Goal: Task Accomplishment & Management: Manage account settings

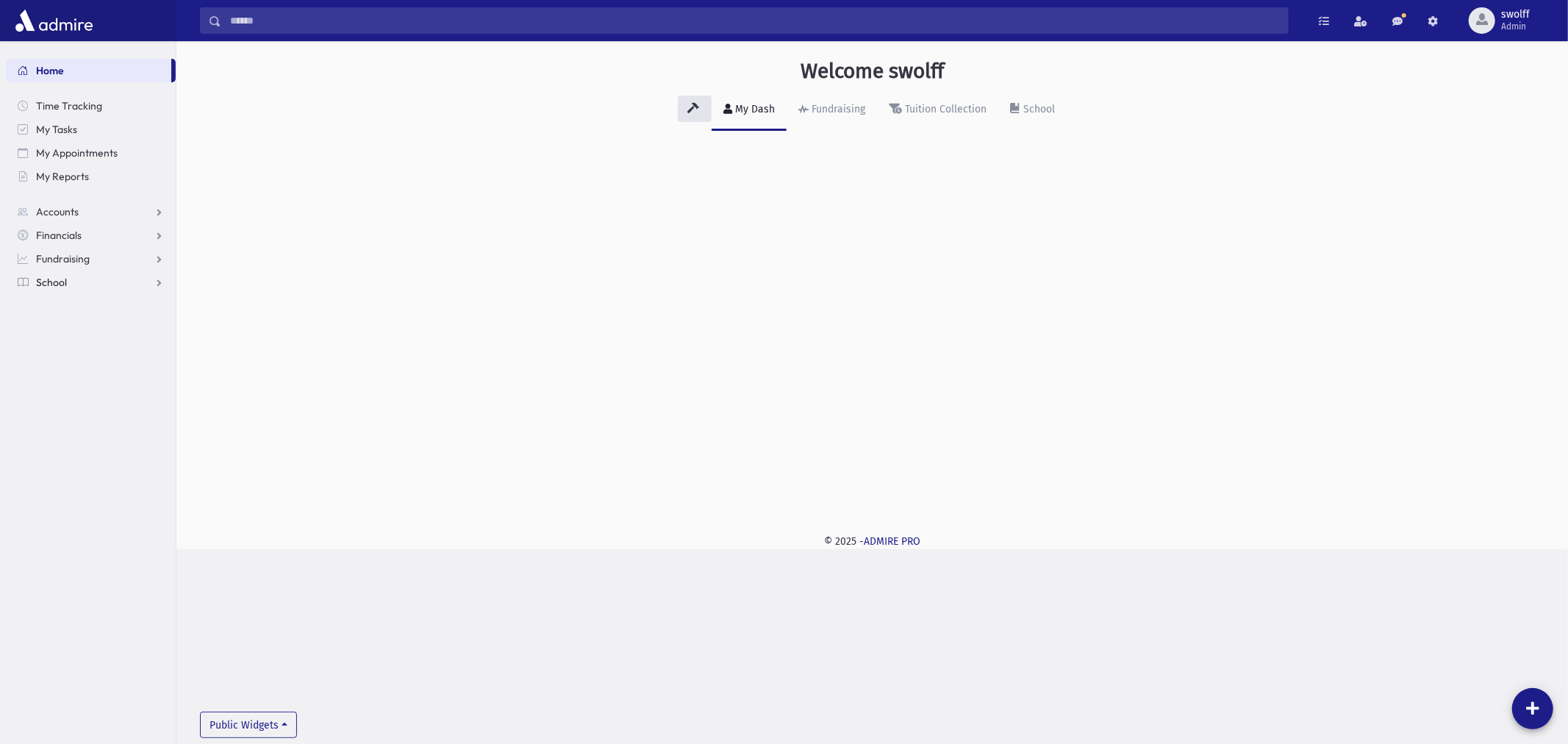
click at [52, 282] on span "School" at bounding box center [51, 282] width 31 height 13
click at [87, 308] on link "Students" at bounding box center [91, 306] width 170 height 24
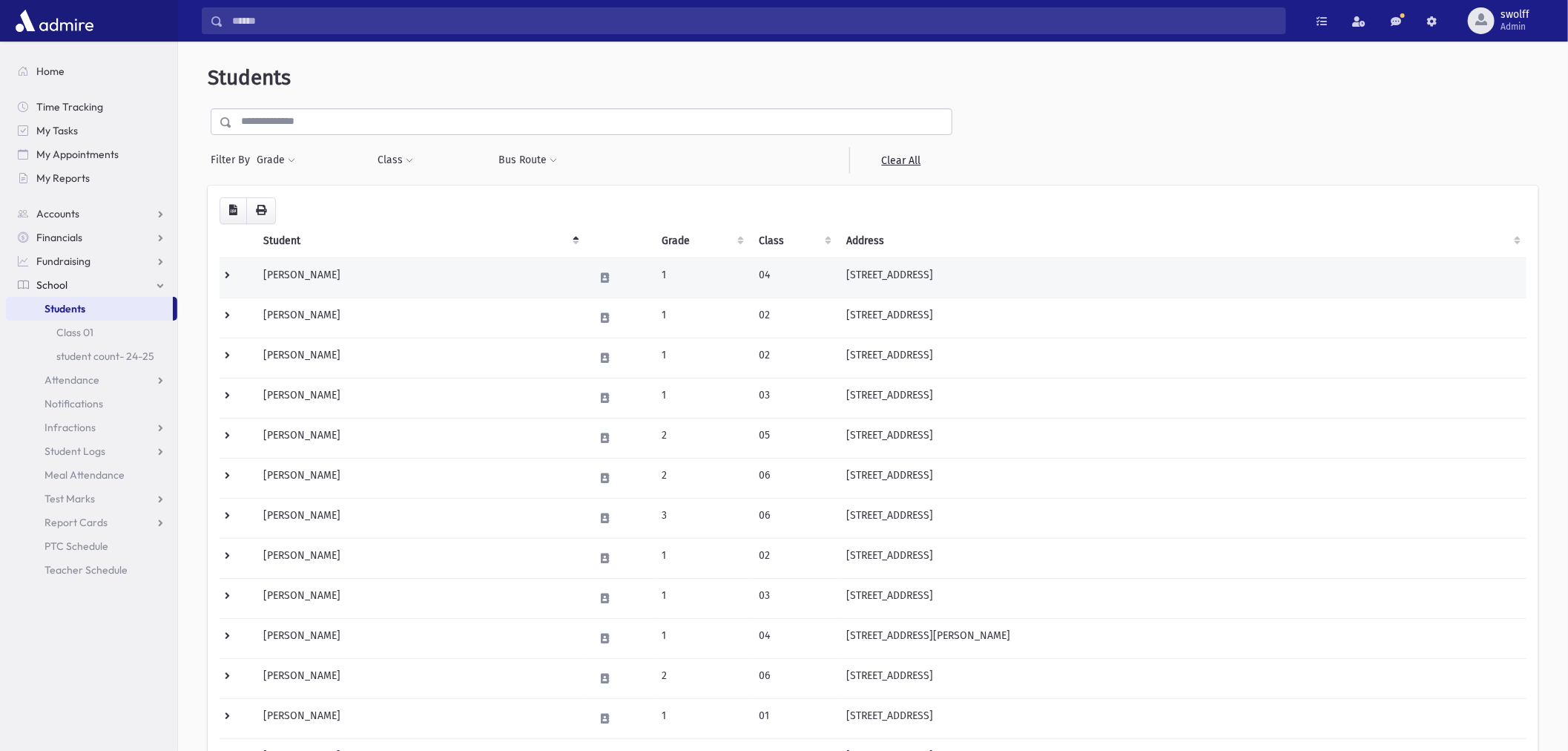
click at [311, 273] on td "Abadi, Albert" at bounding box center [420, 278] width 331 height 40
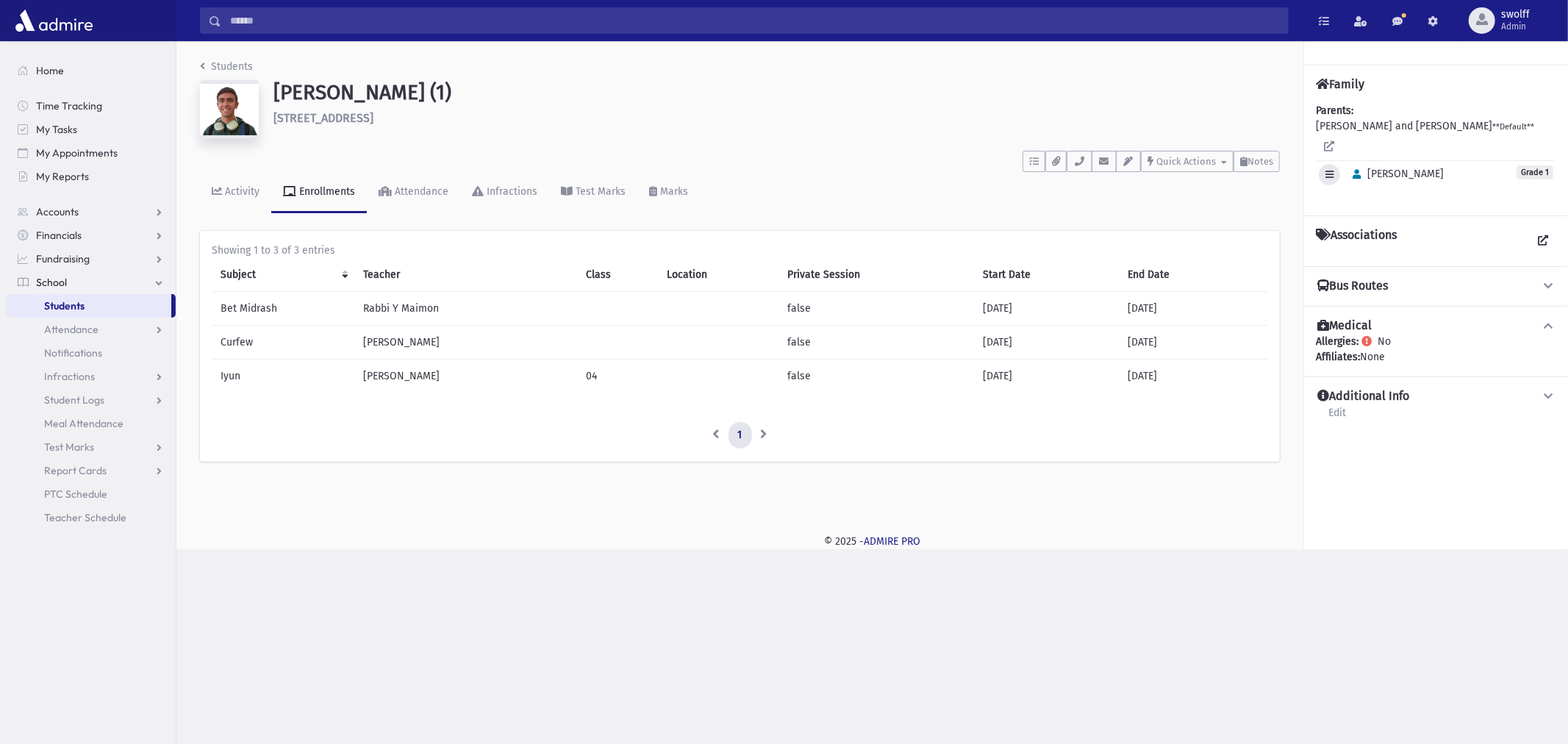
click at [1333, 170] on icon "button" at bounding box center [1329, 174] width 8 height 9
click at [1384, 165] on div "Albert" at bounding box center [1395, 174] width 97 height 21
click at [1383, 167] on span "Albert" at bounding box center [1395, 173] width 97 height 13
click at [1090, 157] on button "button" at bounding box center [1079, 161] width 25 height 21
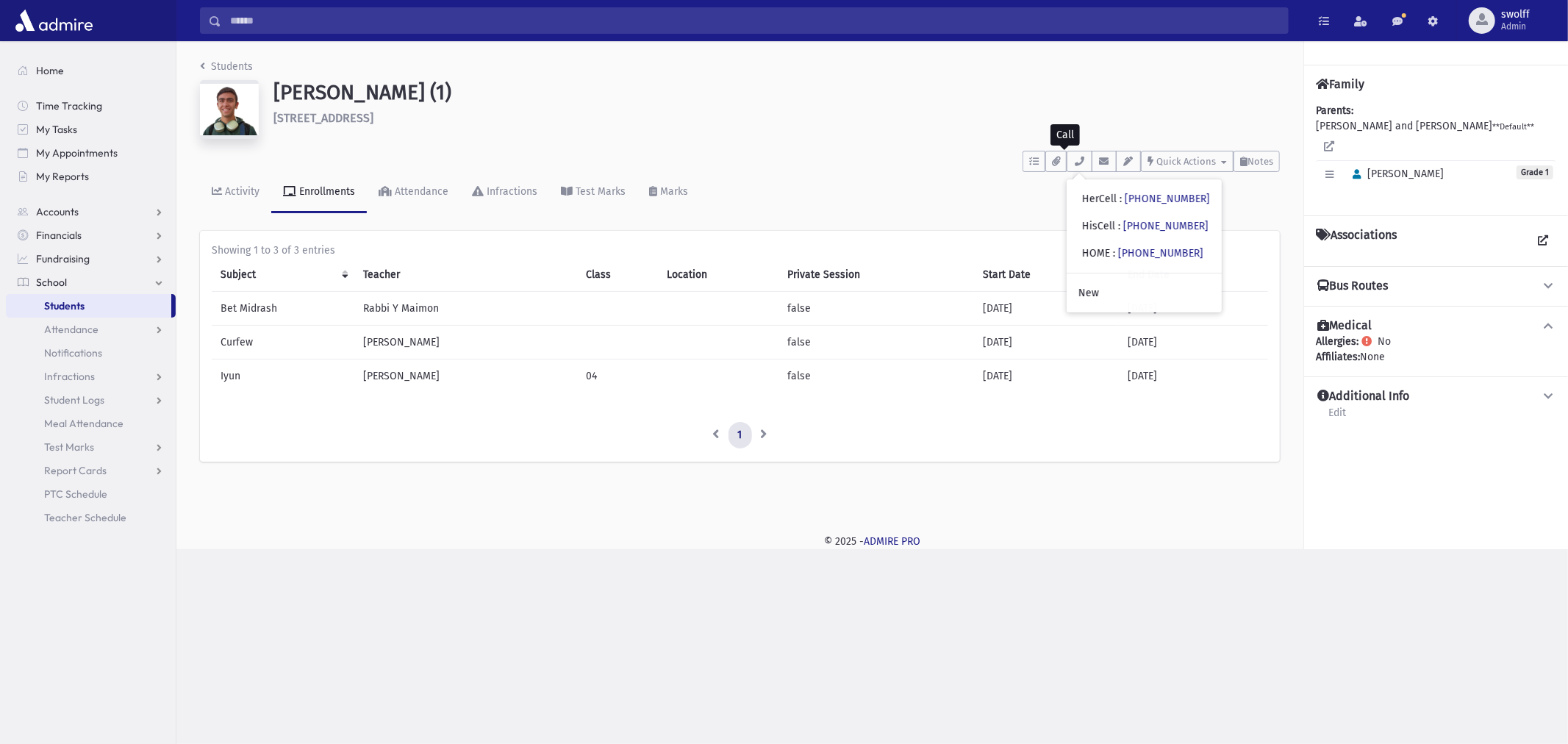
click at [708, 114] on h6 "622 Avenue O Brooklyn" at bounding box center [777, 118] width 1007 height 14
click at [214, 67] on link "Students" at bounding box center [226, 67] width 53 height 13
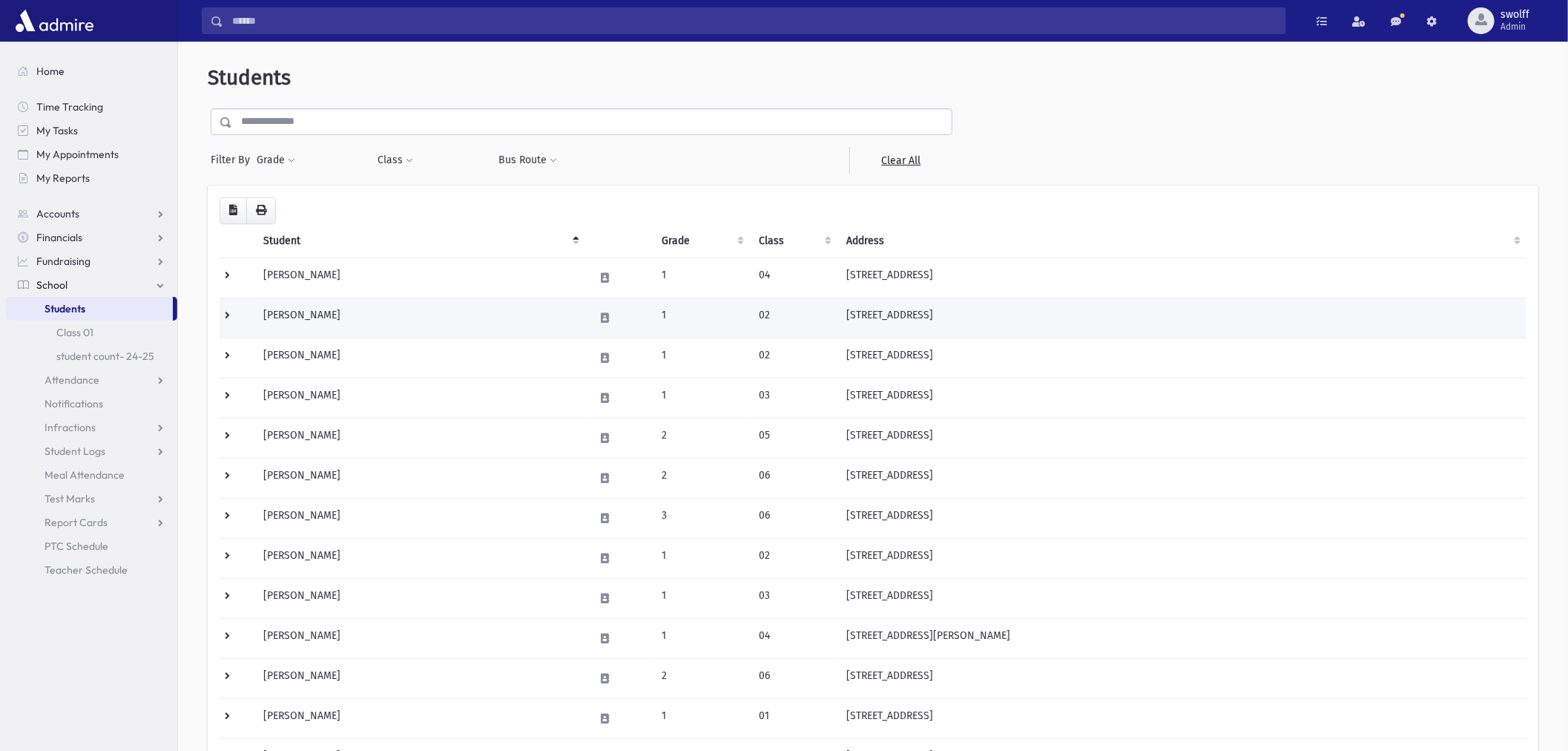
click at [300, 310] on td "Abehsera, Roey" at bounding box center [420, 317] width 331 height 40
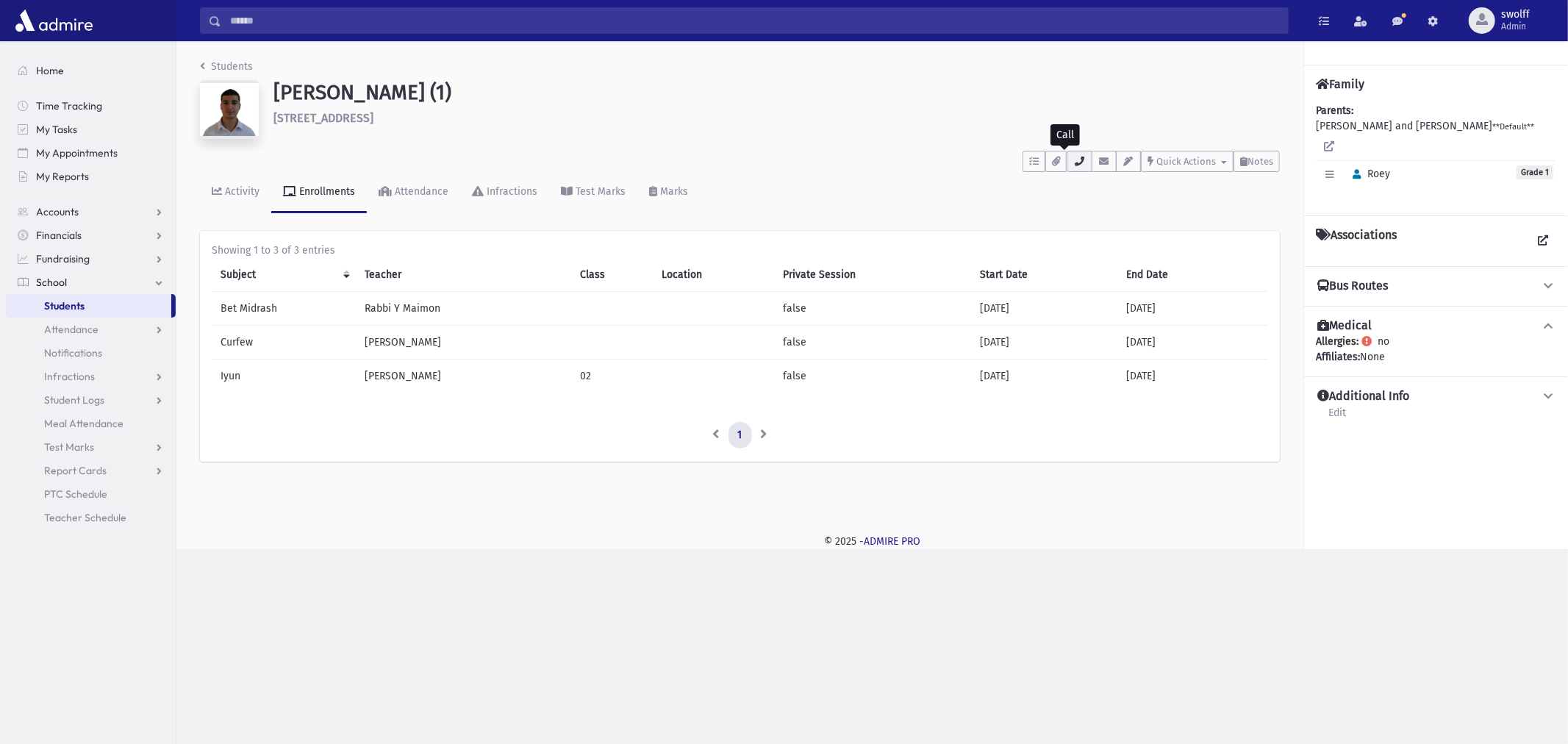
click at [1084, 161] on icon "button" at bounding box center [1079, 161] width 12 height 9
click at [240, 64] on link "Students" at bounding box center [226, 67] width 53 height 13
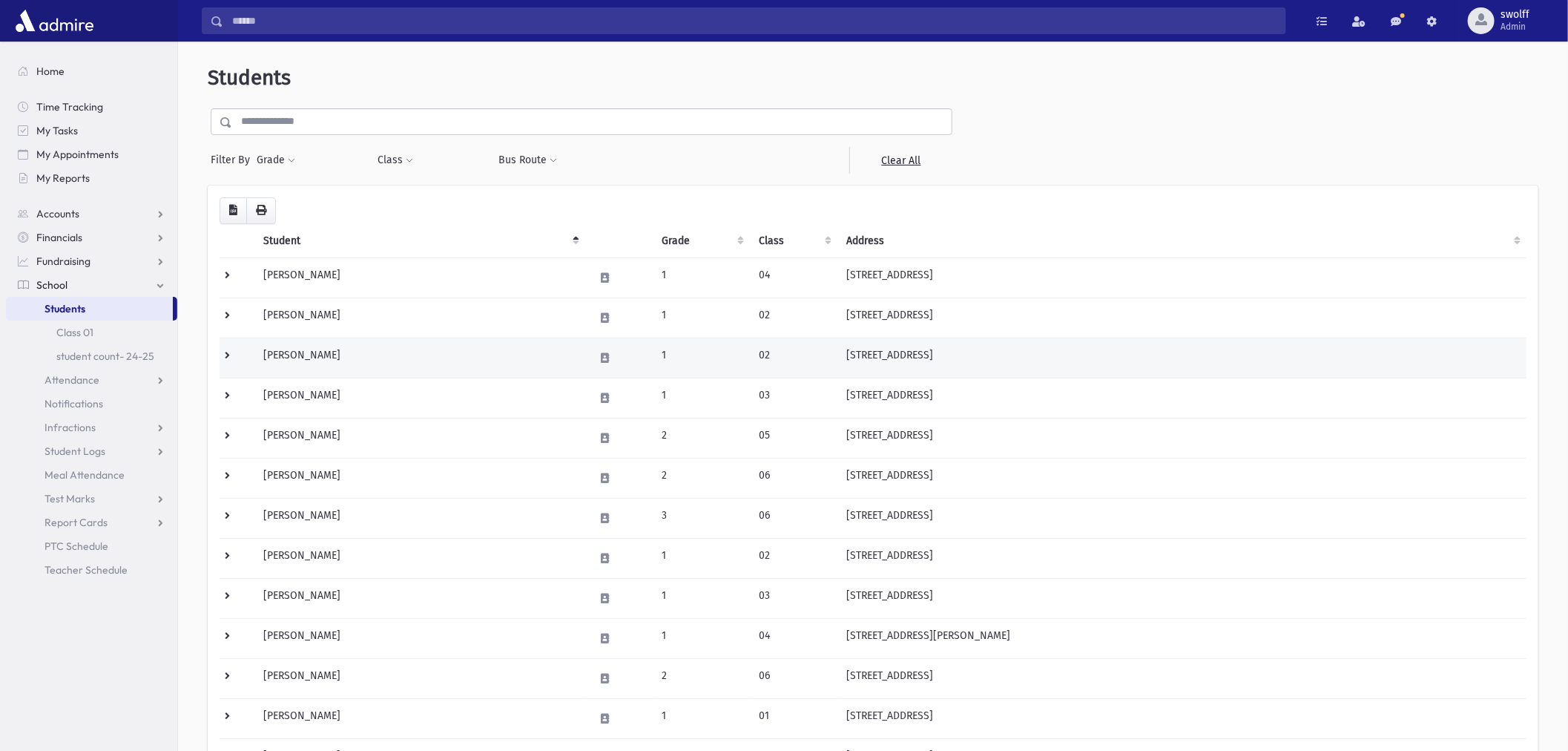
click at [300, 359] on td "[PERSON_NAME]" at bounding box center [420, 358] width 331 height 40
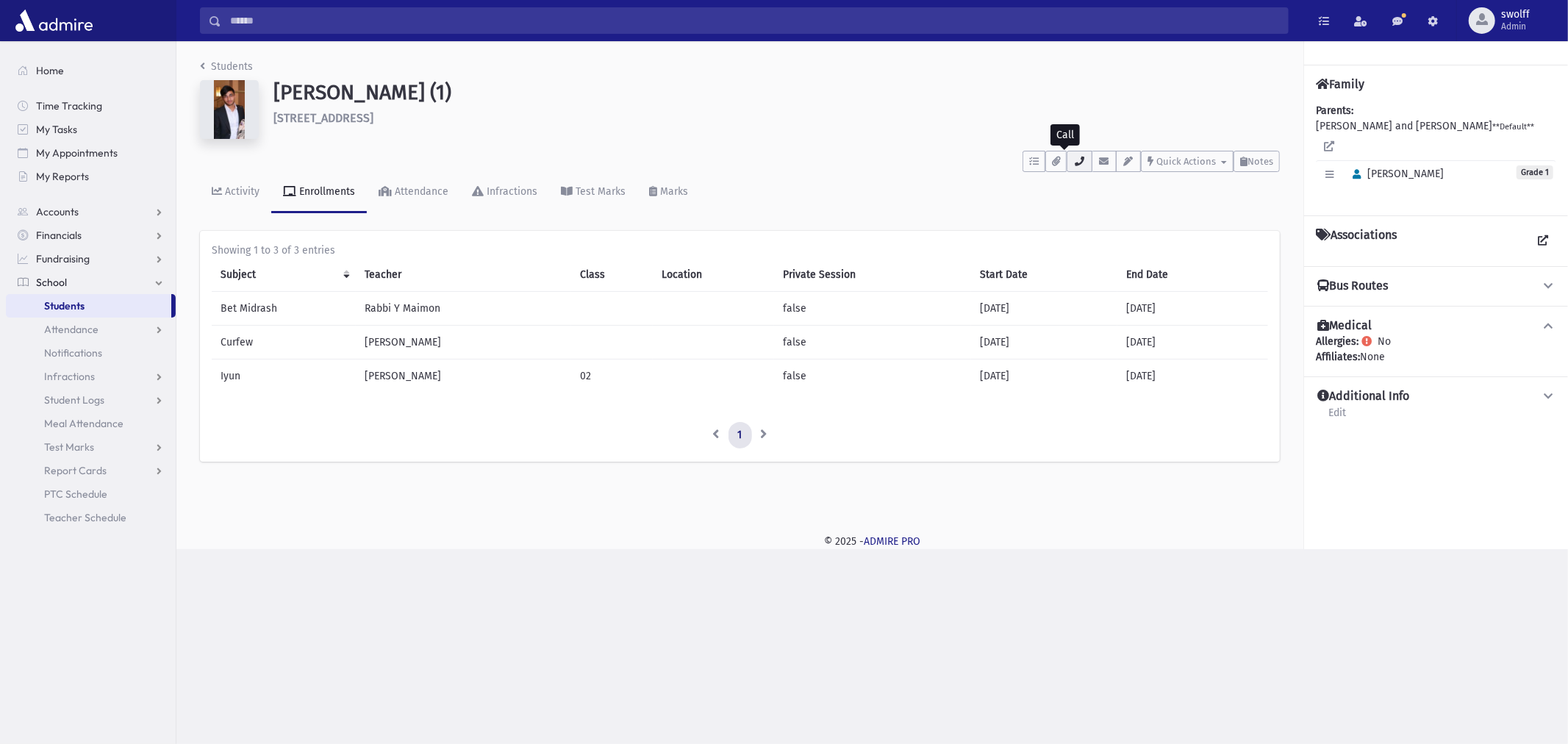
click at [1079, 167] on button "button" at bounding box center [1079, 161] width 25 height 21
click at [1357, 389] on h4 "Additional Info" at bounding box center [1364, 396] width 92 height 15
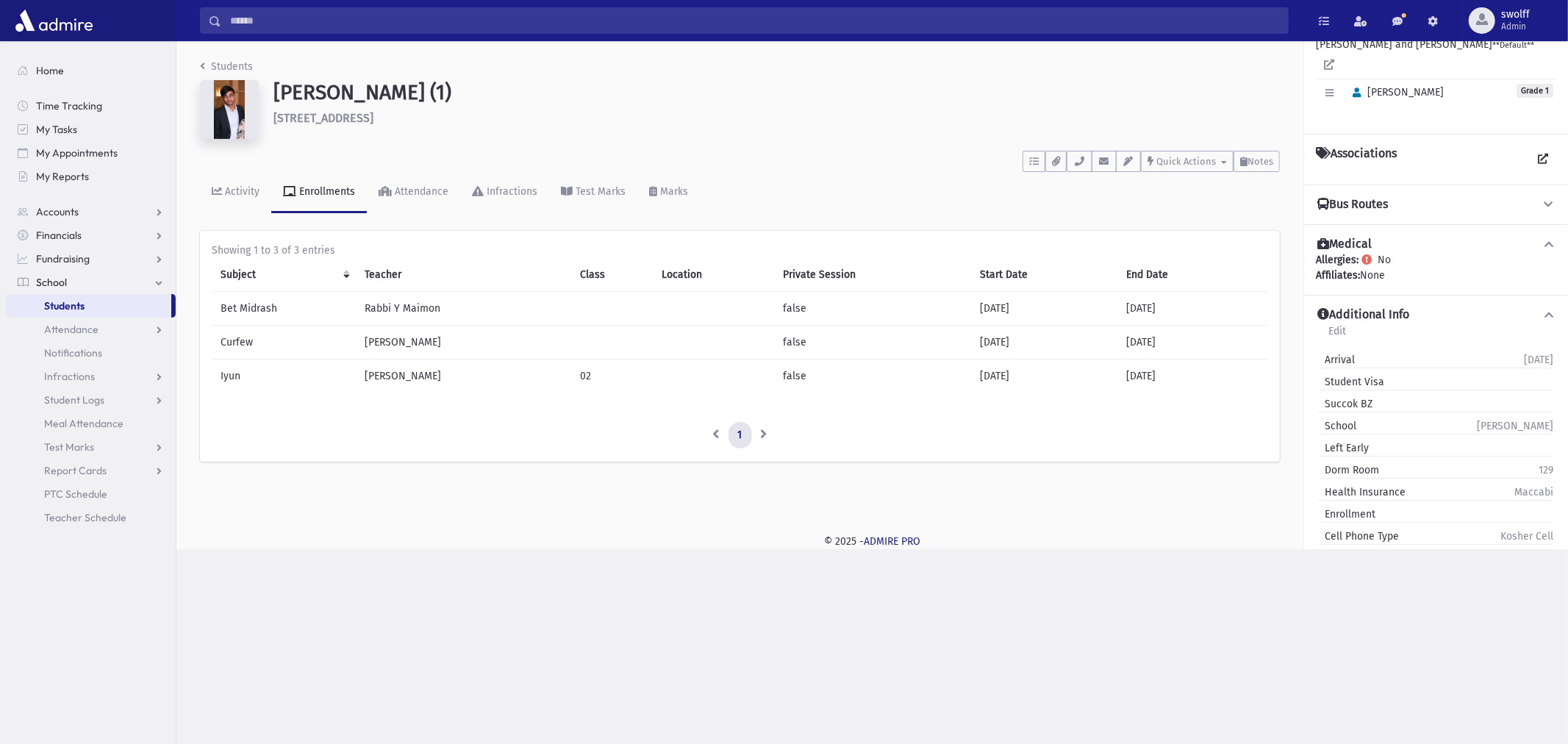
click at [1336, 323] on link "Edit" at bounding box center [1337, 336] width 19 height 26
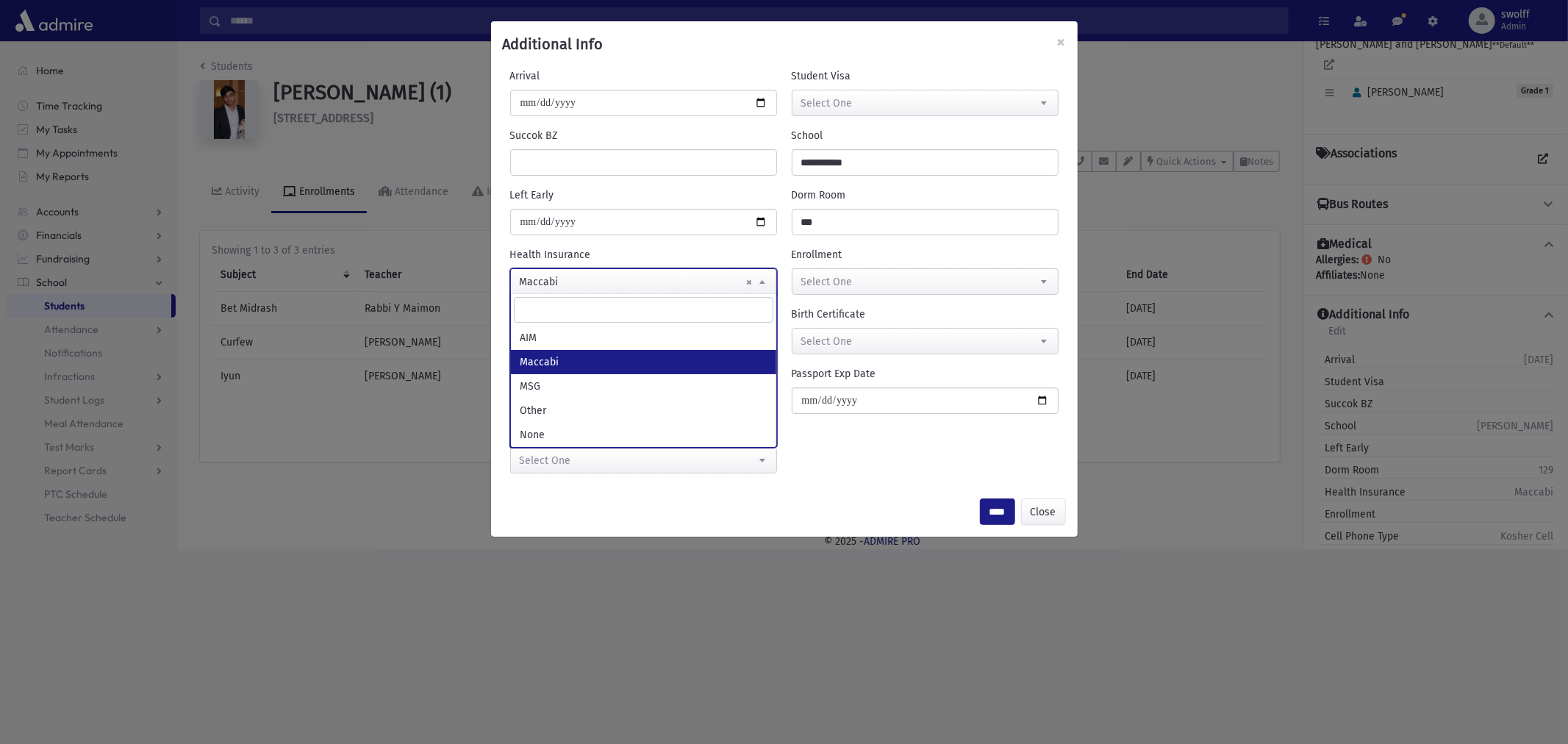
click at [680, 292] on body "Search Results All Accounts My Accounts Opportunities Students" at bounding box center [784, 372] width 1568 height 744
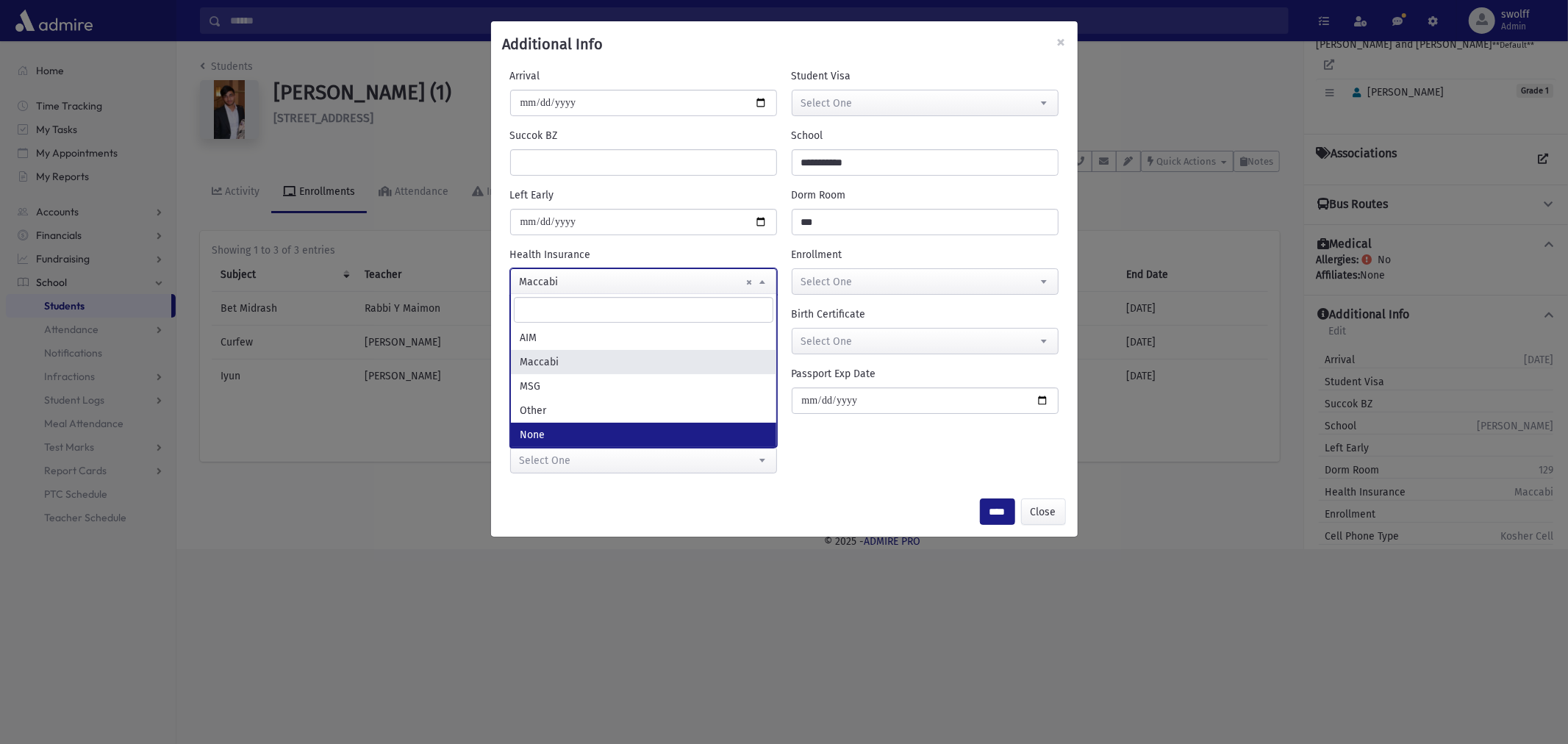
click at [1078, 600] on div "**********" at bounding box center [784, 372] width 1568 height 744
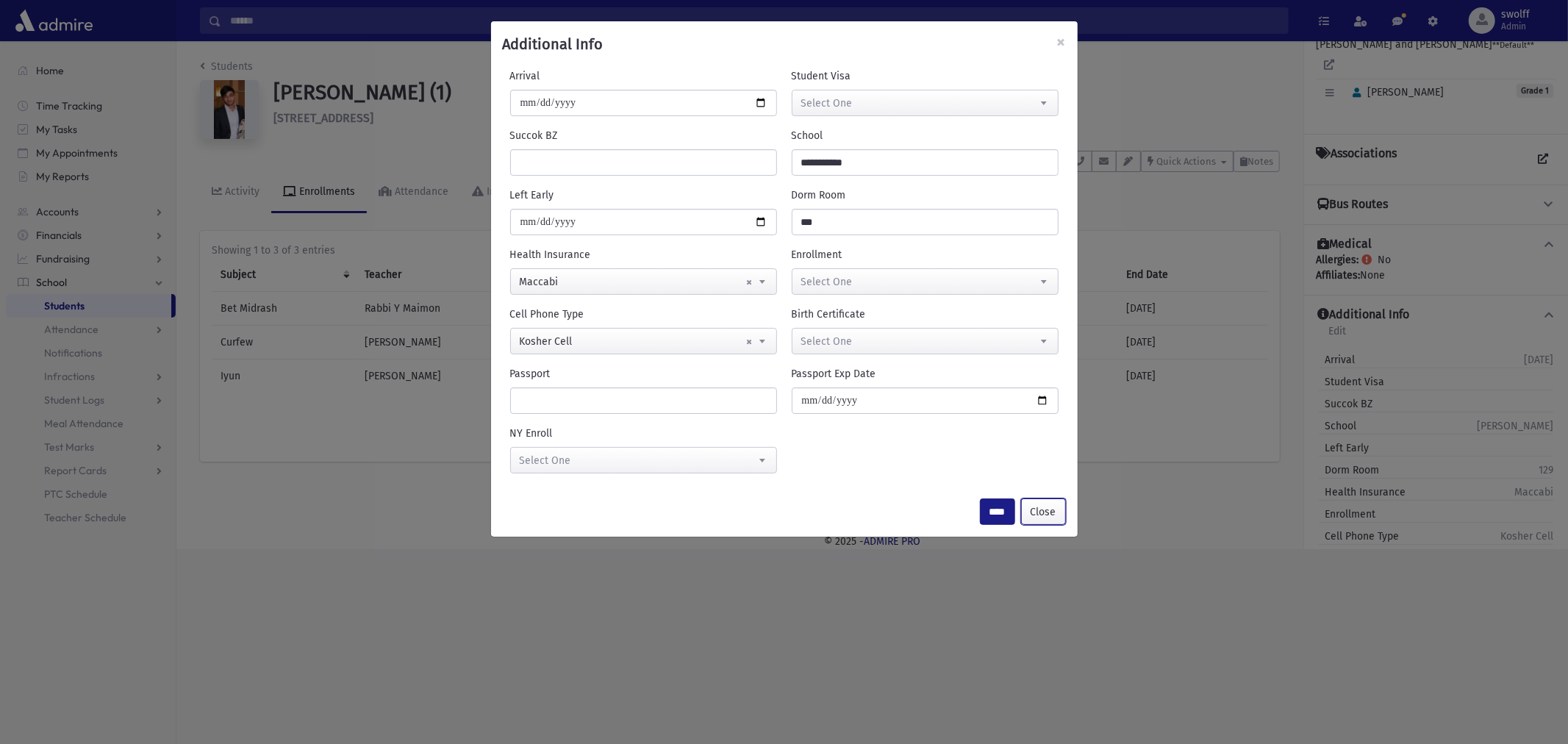
click at [1025, 504] on button "Close" at bounding box center [1043, 511] width 44 height 26
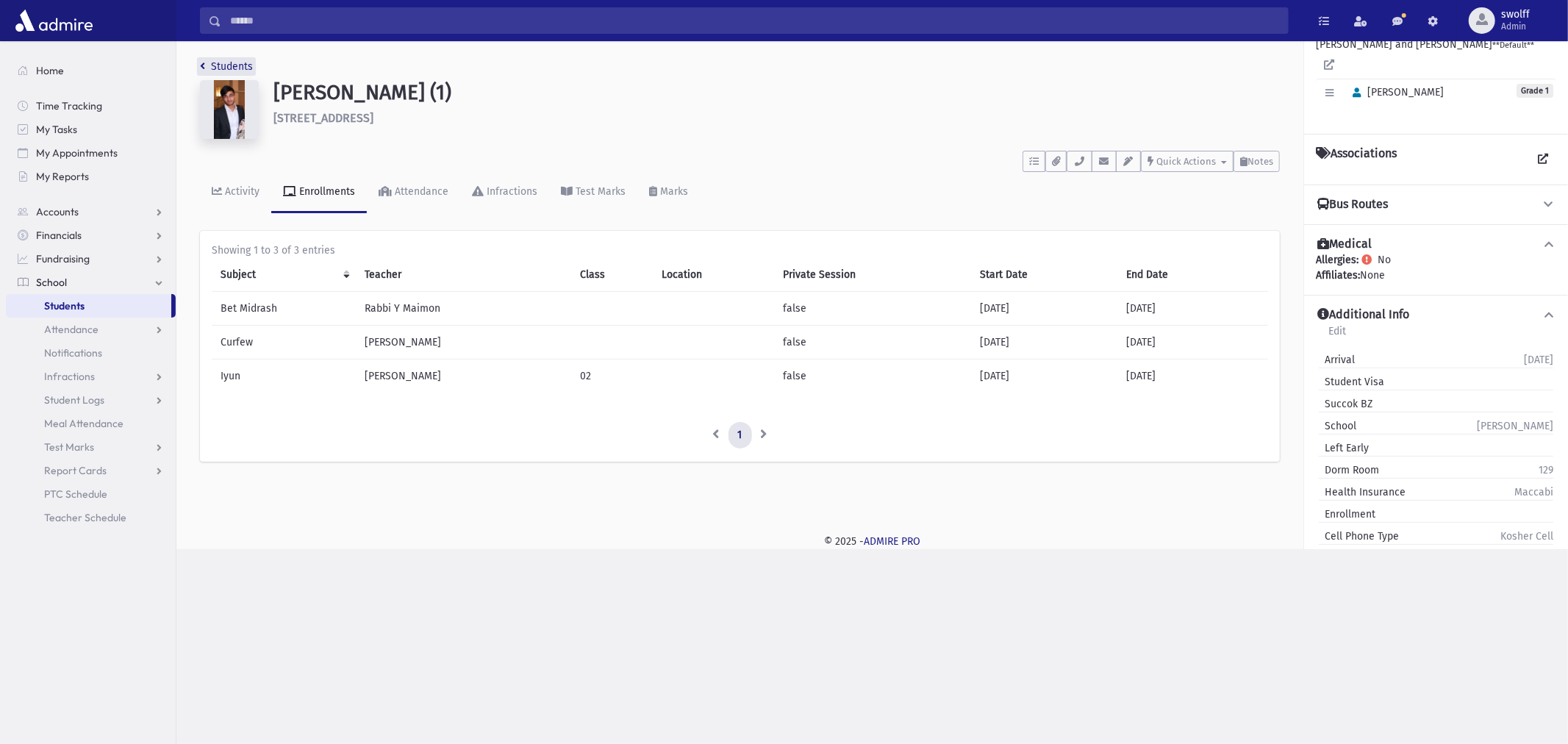
click at [236, 66] on link "Students" at bounding box center [226, 67] width 53 height 13
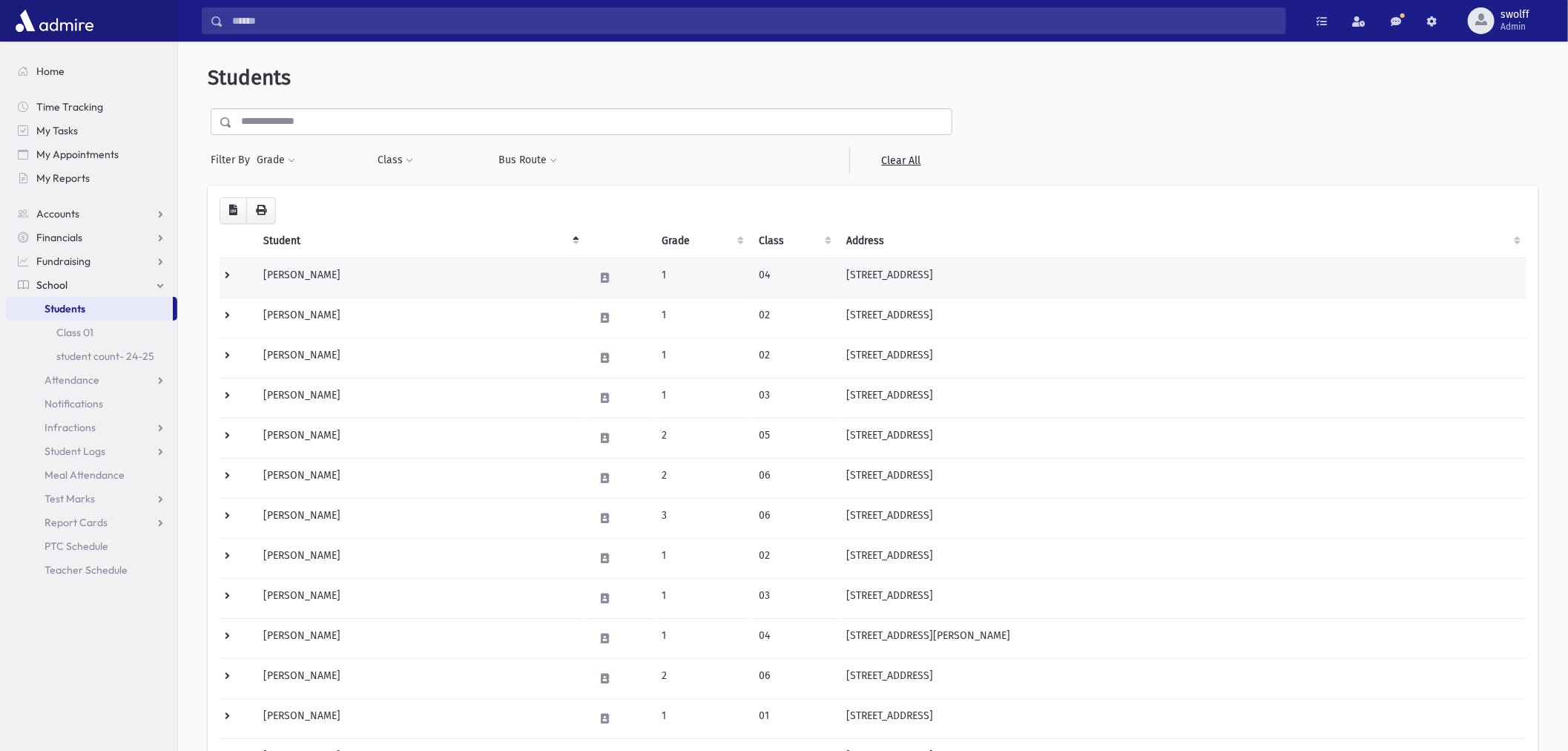
click at [294, 276] on td "Abadi, Albert" at bounding box center [420, 278] width 331 height 40
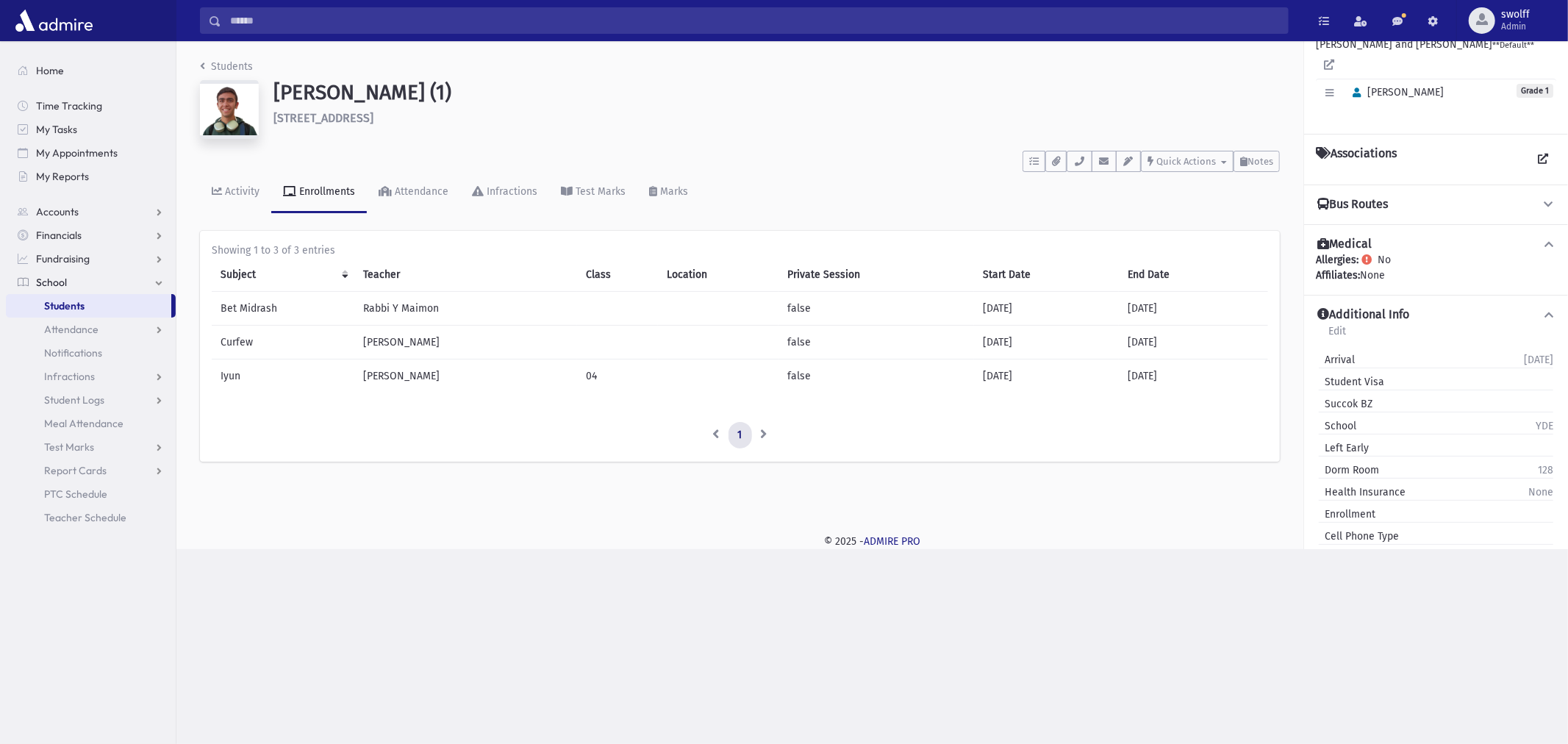
scroll to position [163, 0]
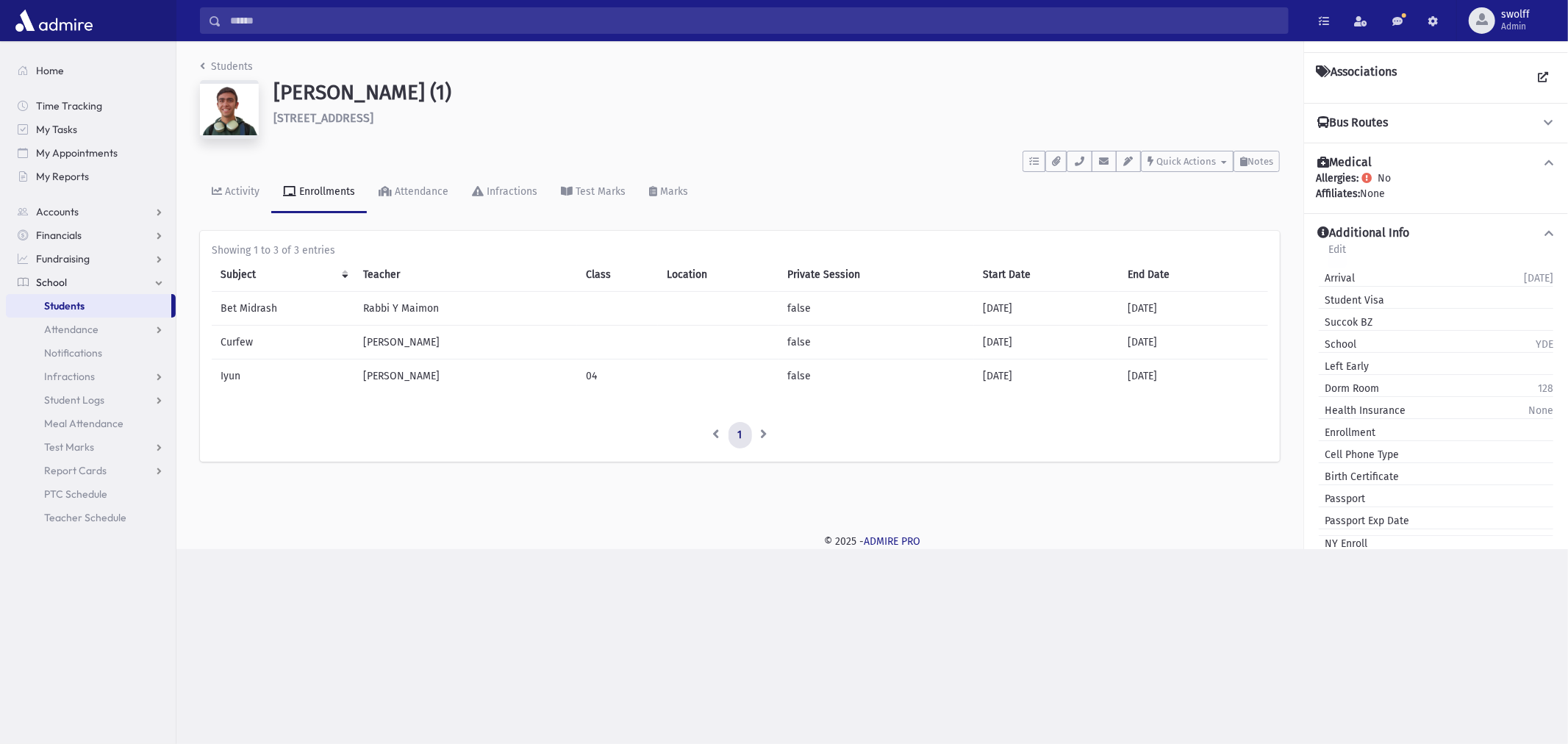
click at [1342, 241] on link "Edit" at bounding box center [1337, 254] width 19 height 26
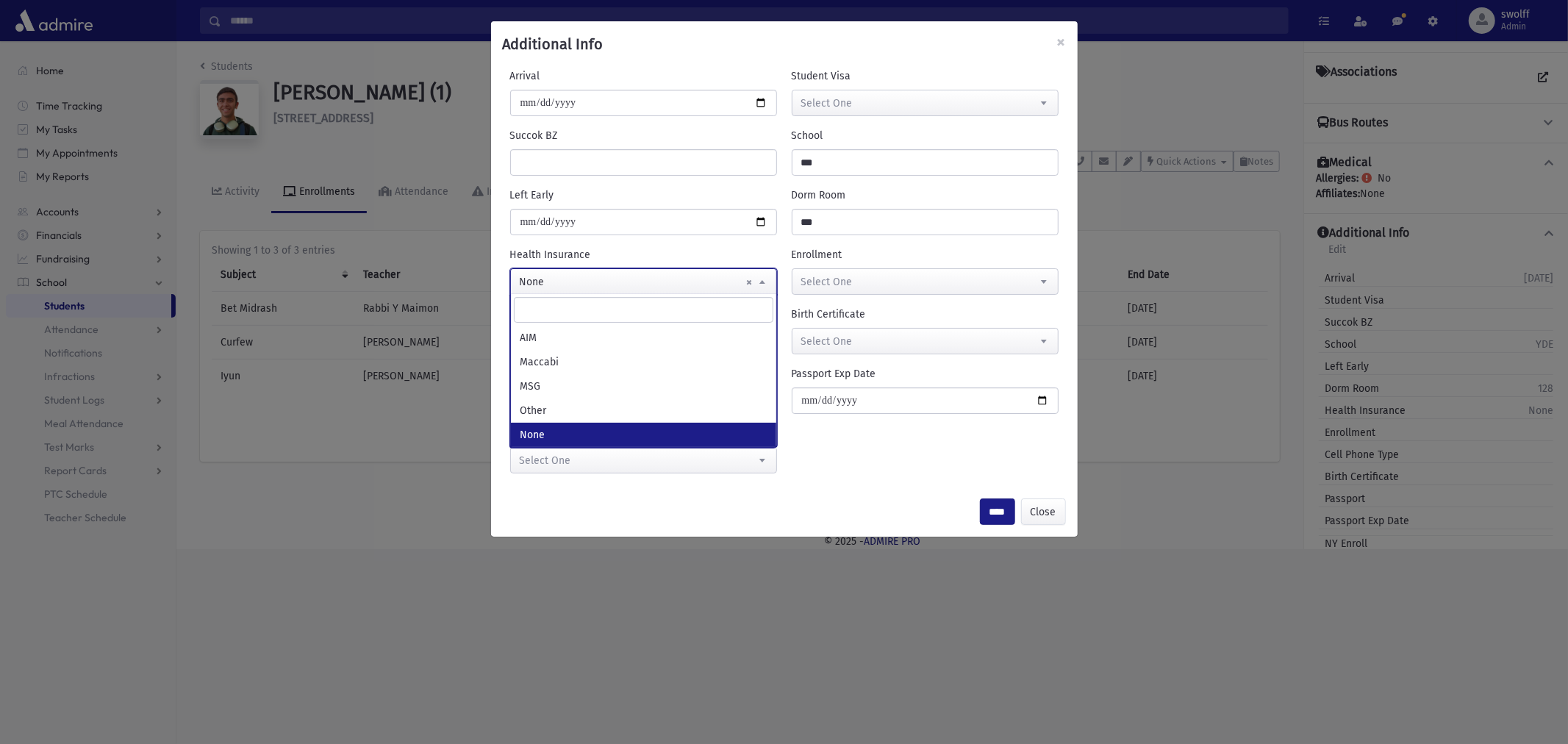
click at [608, 290] on span "× None" at bounding box center [643, 282] width 266 height 26
select select
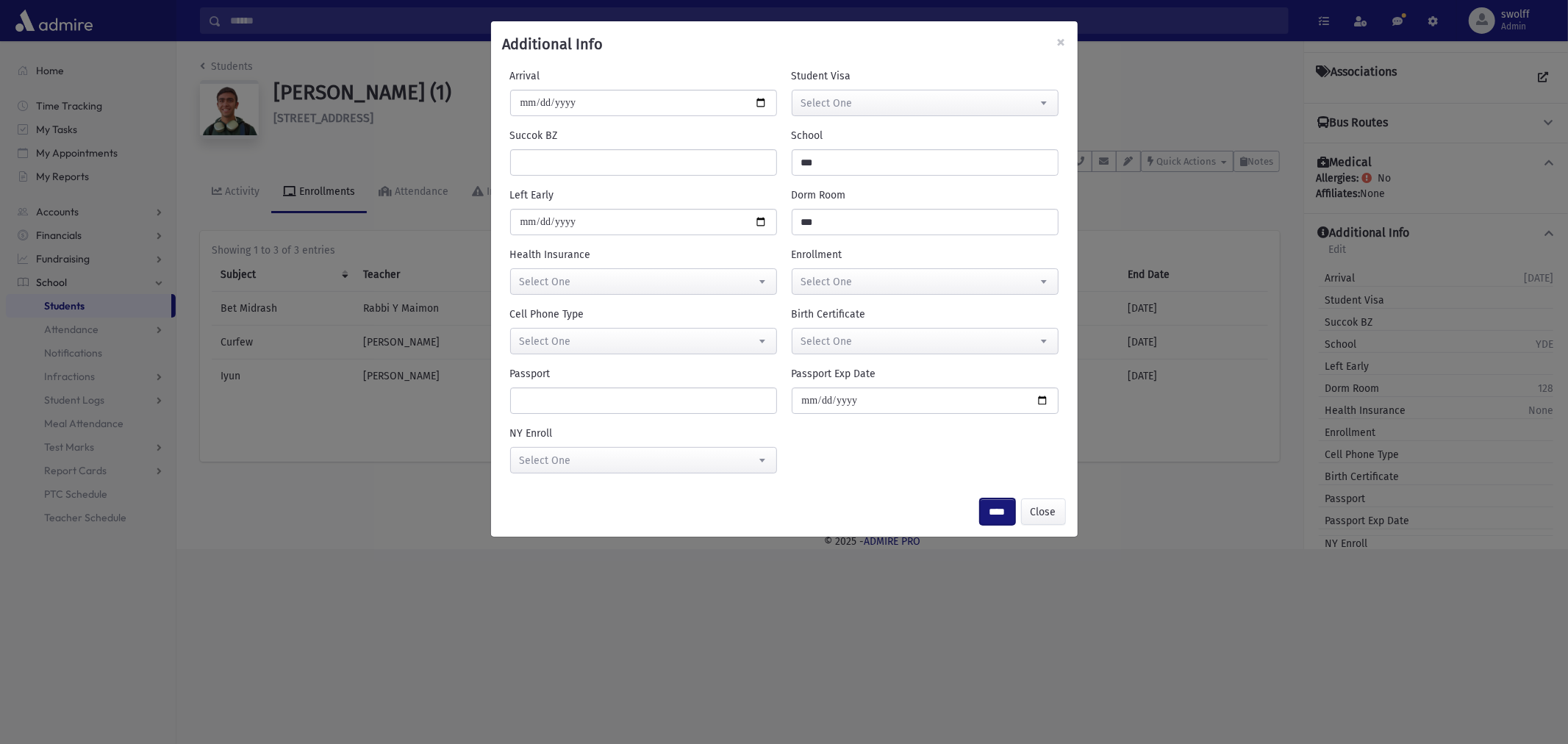
click at [982, 513] on input "****" at bounding box center [997, 511] width 35 height 26
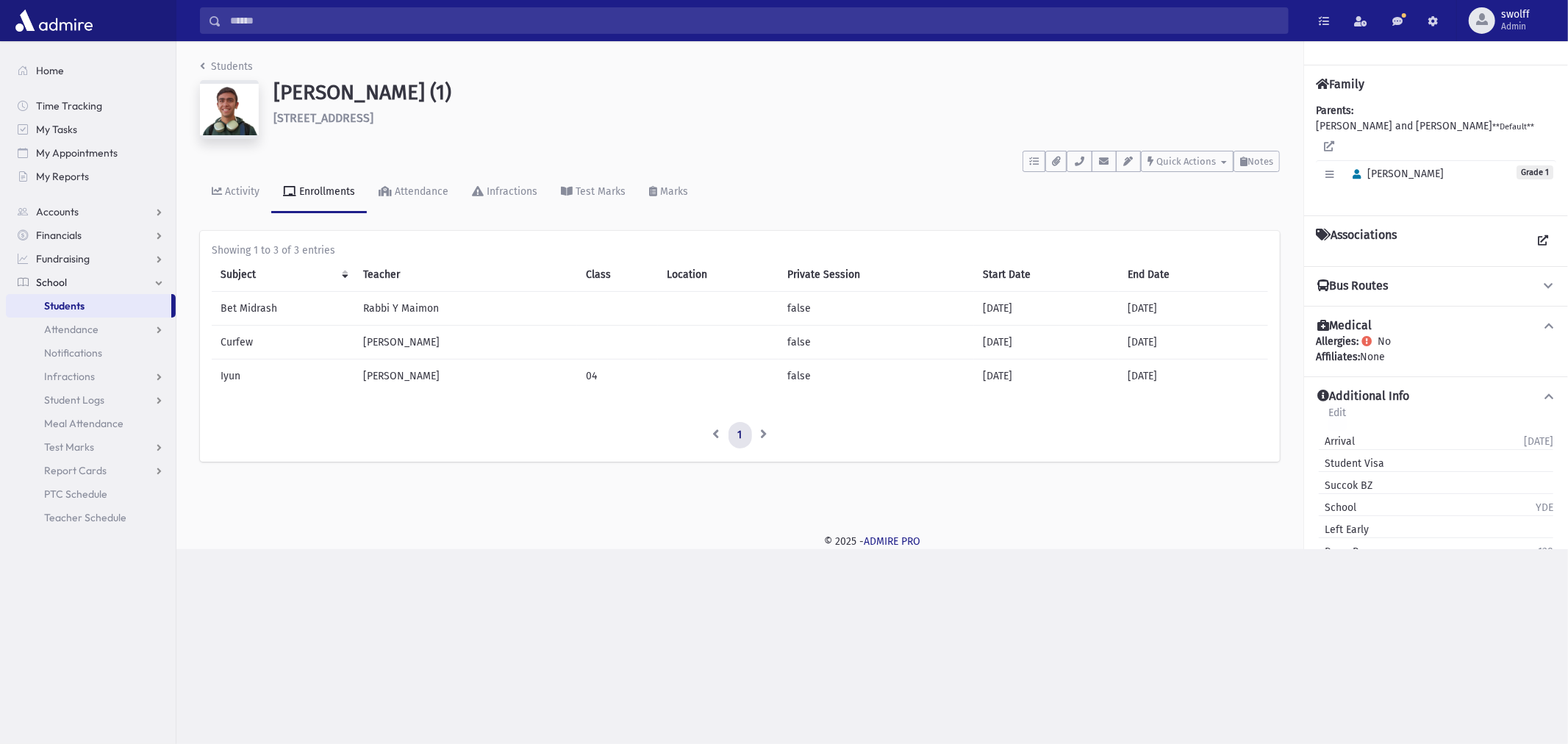
click at [1342, 404] on link "Edit" at bounding box center [1337, 417] width 19 height 26
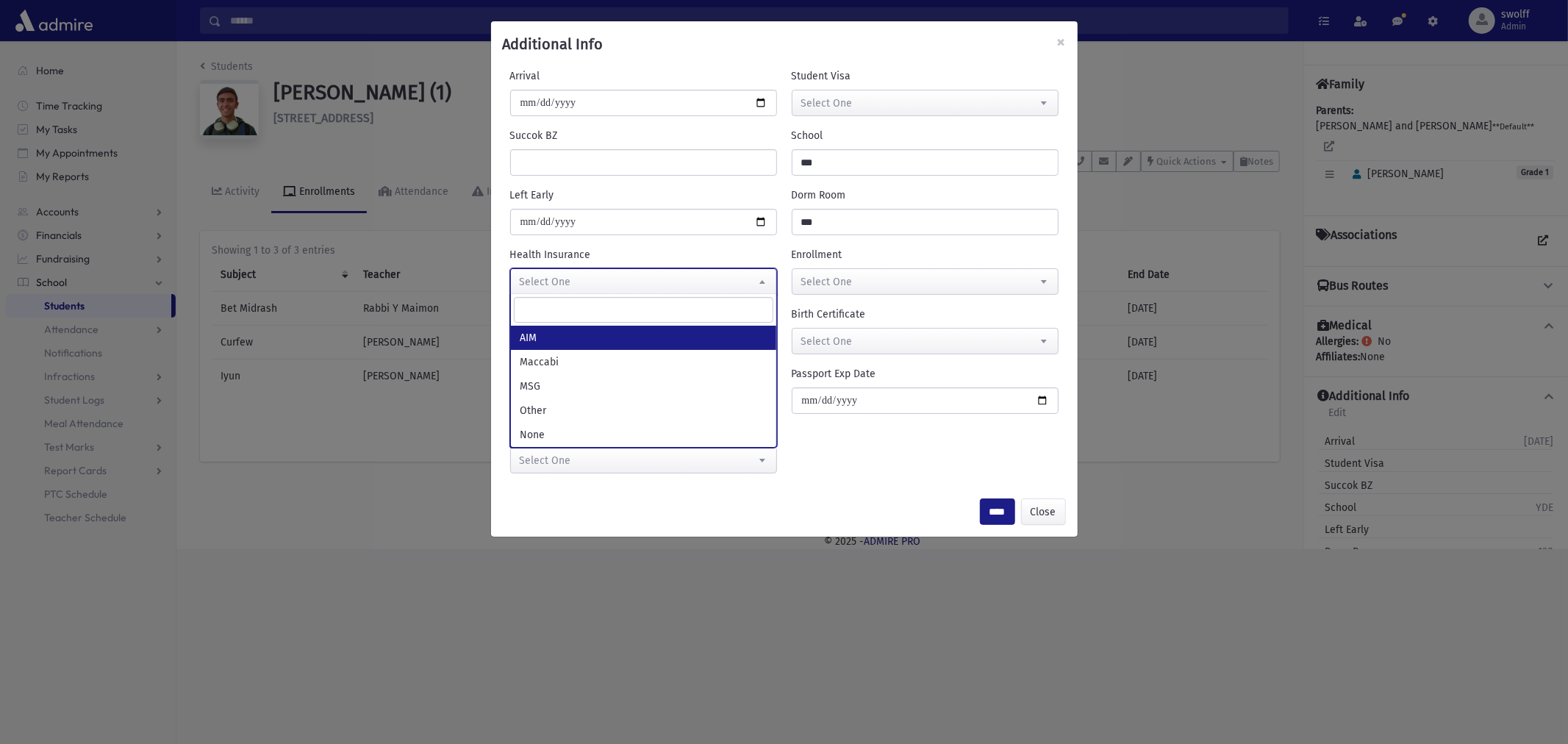
click at [693, 282] on span "Select One" at bounding box center [643, 282] width 266 height 26
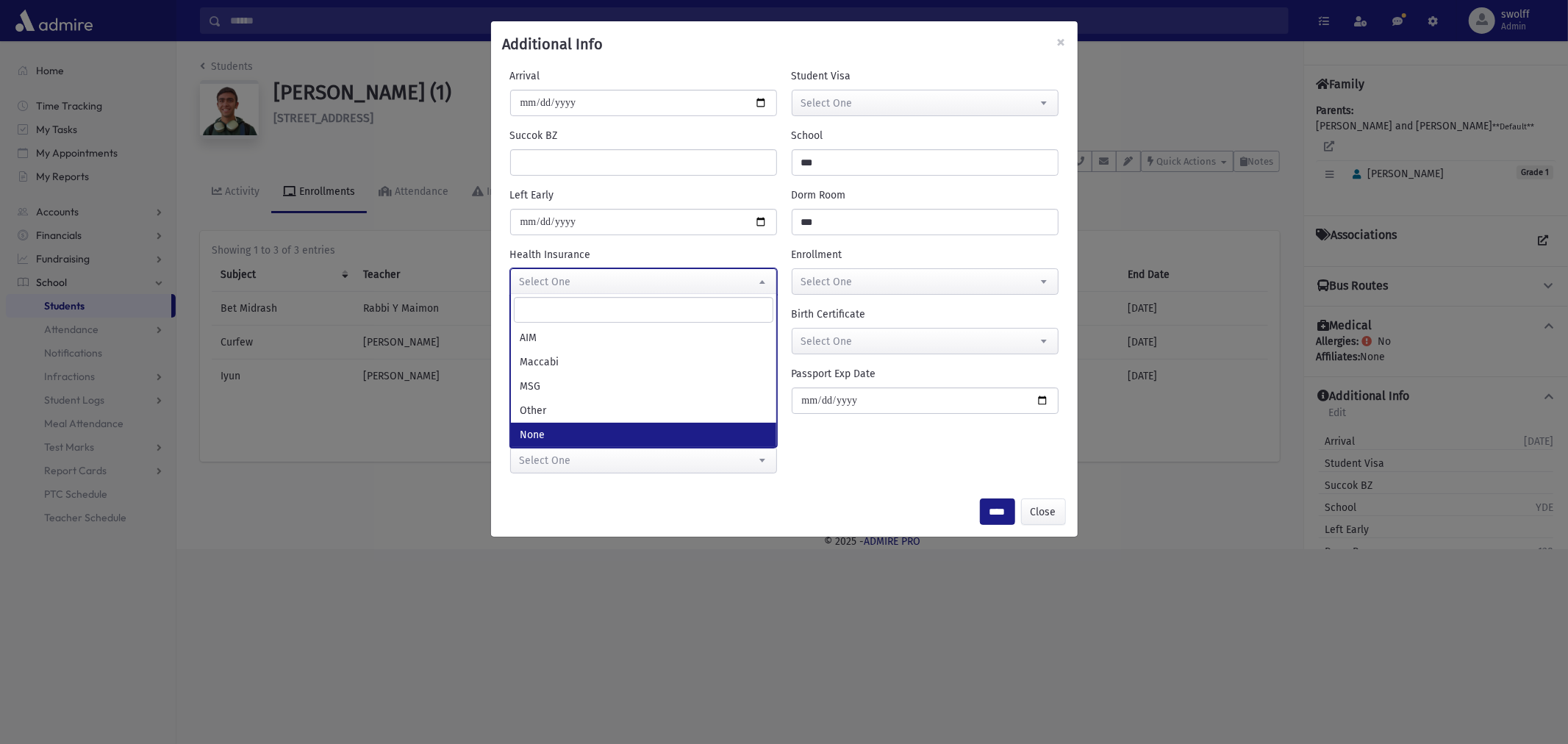
select select "****"
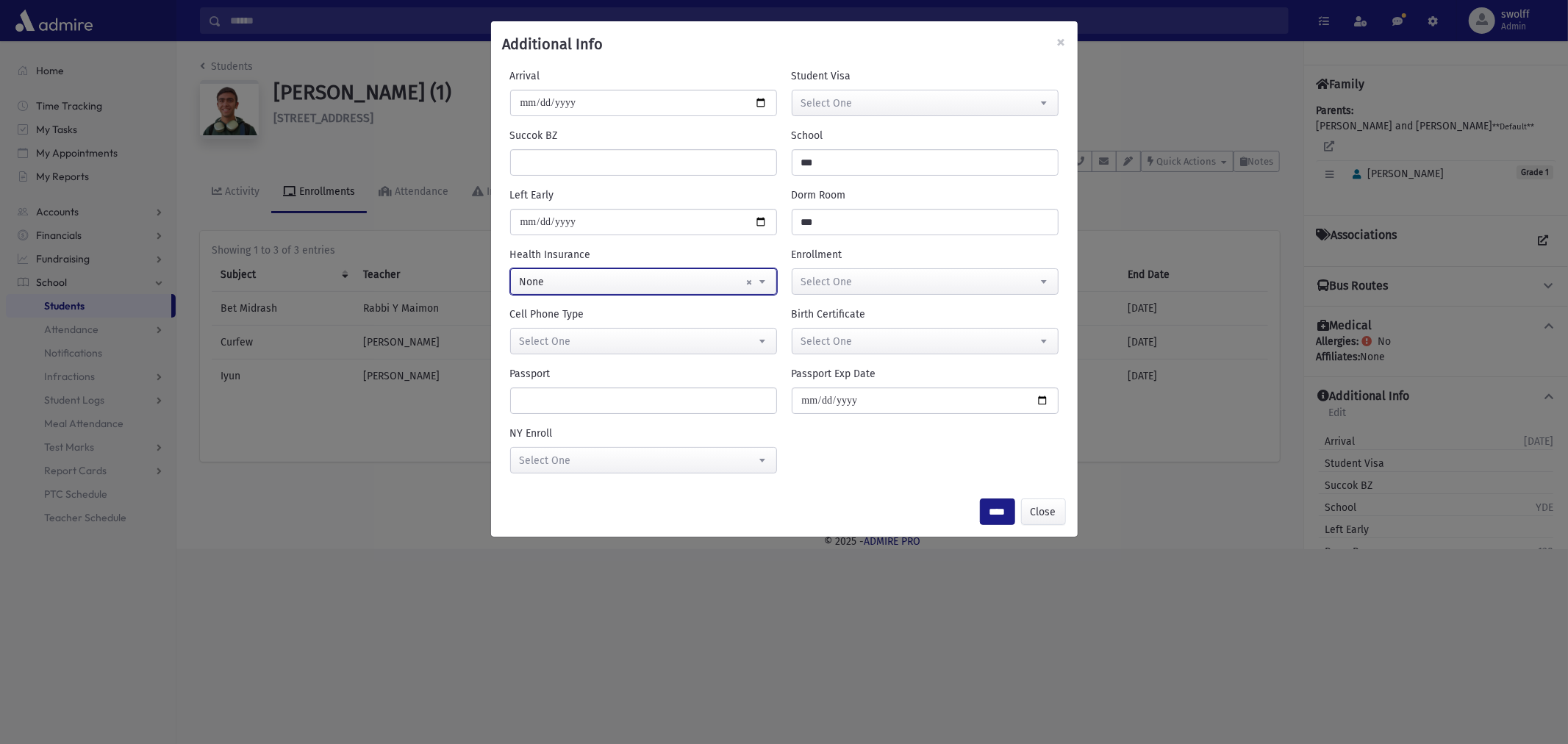
click at [733, 284] on span "× None" at bounding box center [643, 282] width 266 height 26
click at [596, 591] on div "**********" at bounding box center [784, 372] width 1568 height 744
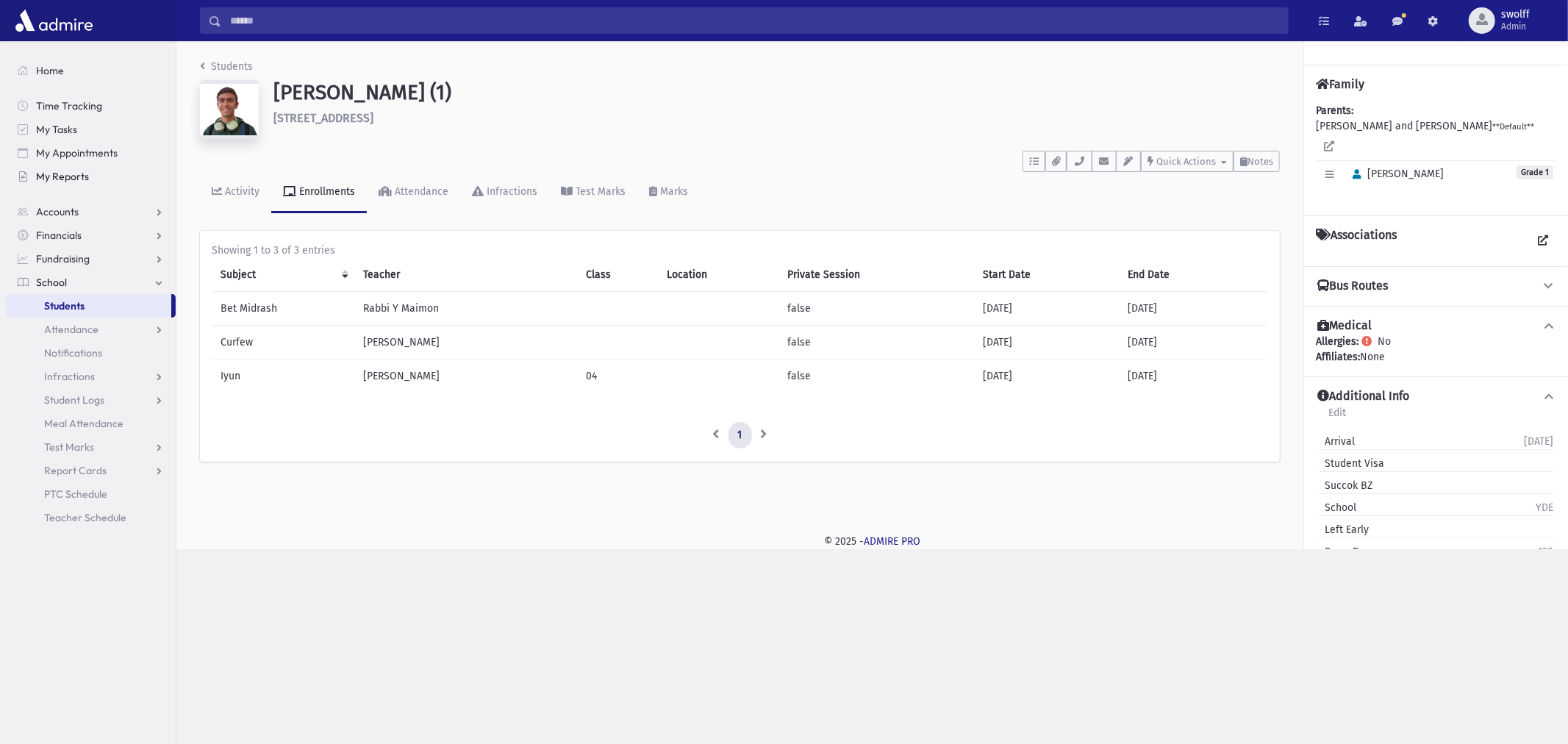
click at [89, 173] on link "My Reports" at bounding box center [91, 177] width 170 height 24
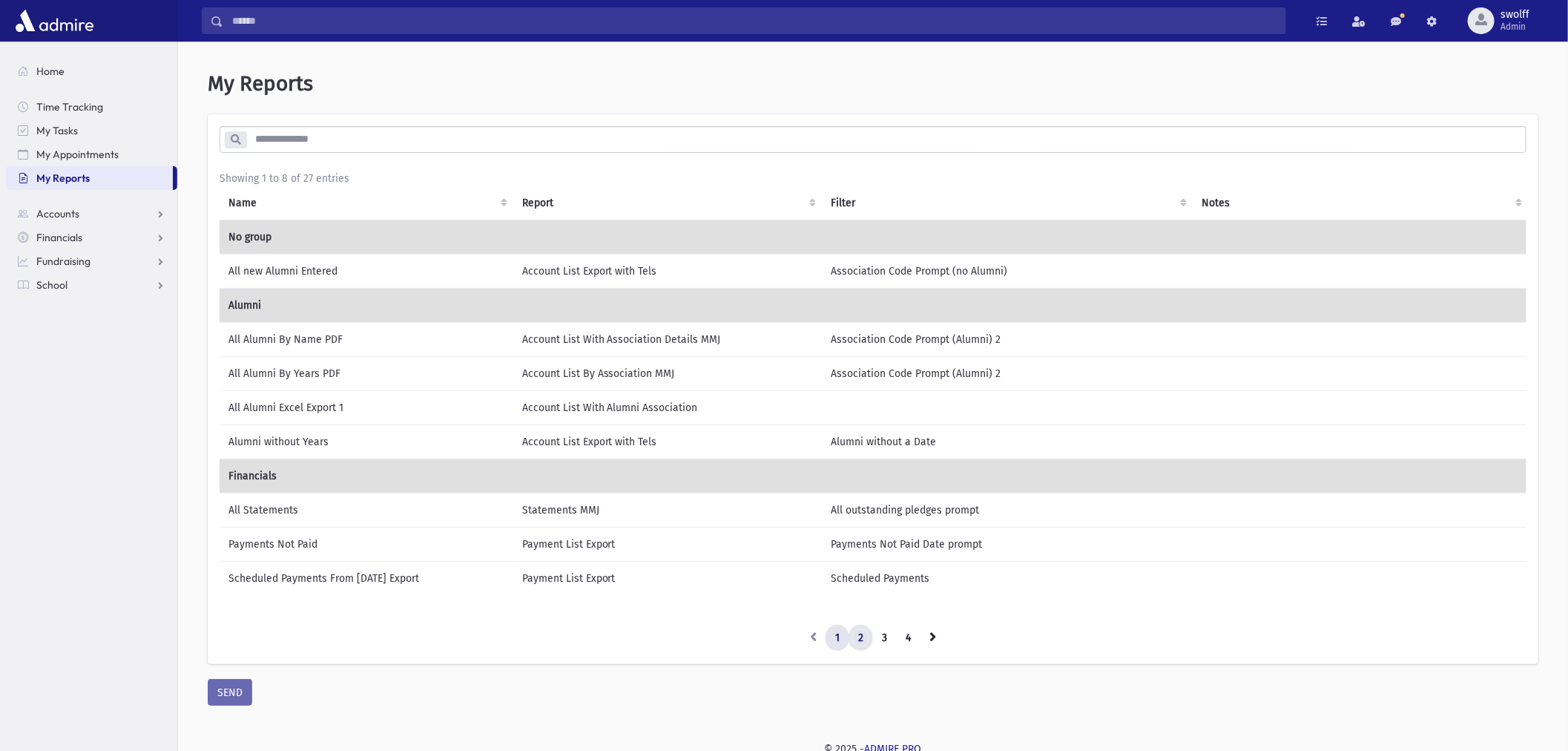
click at [862, 635] on link "2" at bounding box center [860, 638] width 24 height 27
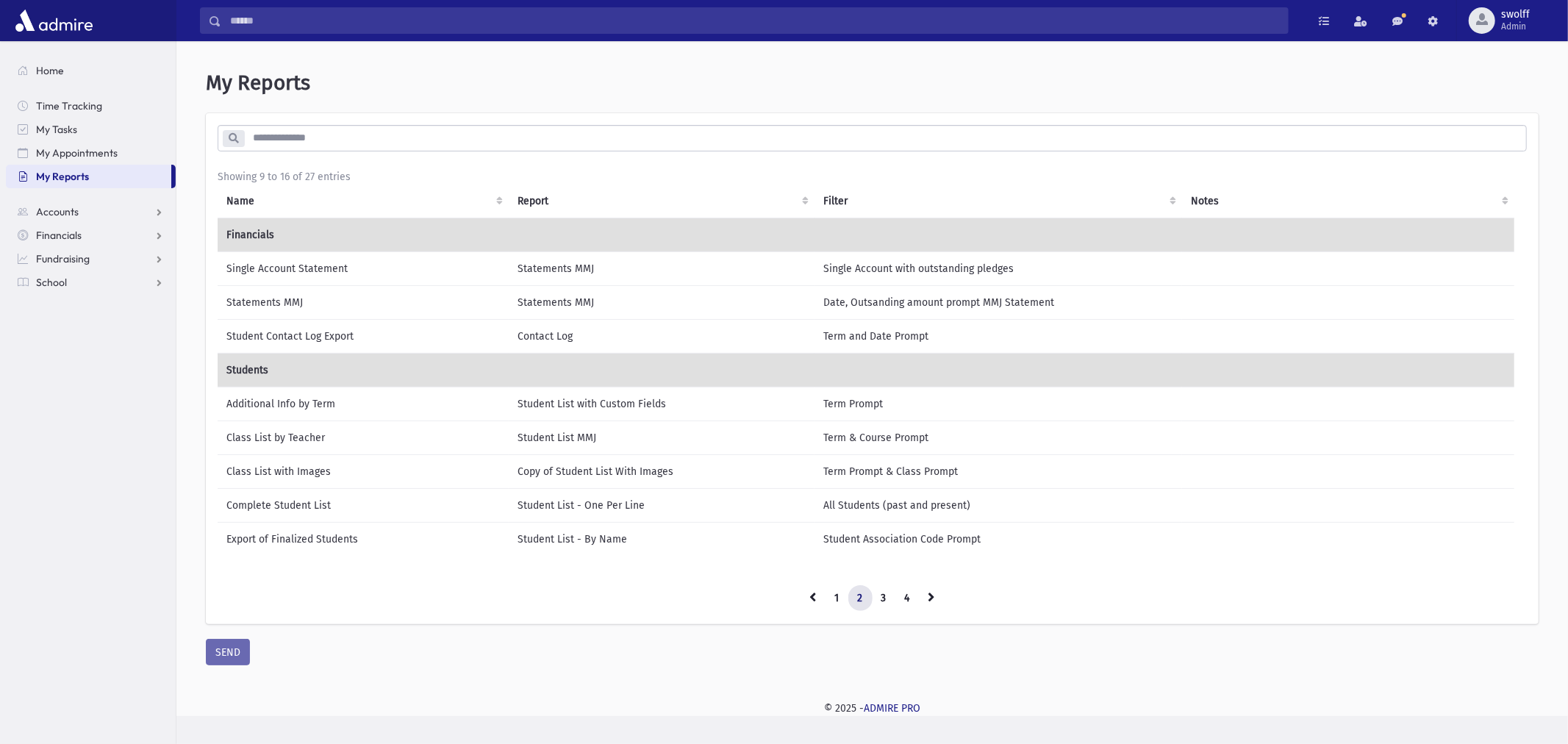
click at [246, 404] on td "Additional Info by Term" at bounding box center [363, 404] width 291 height 34
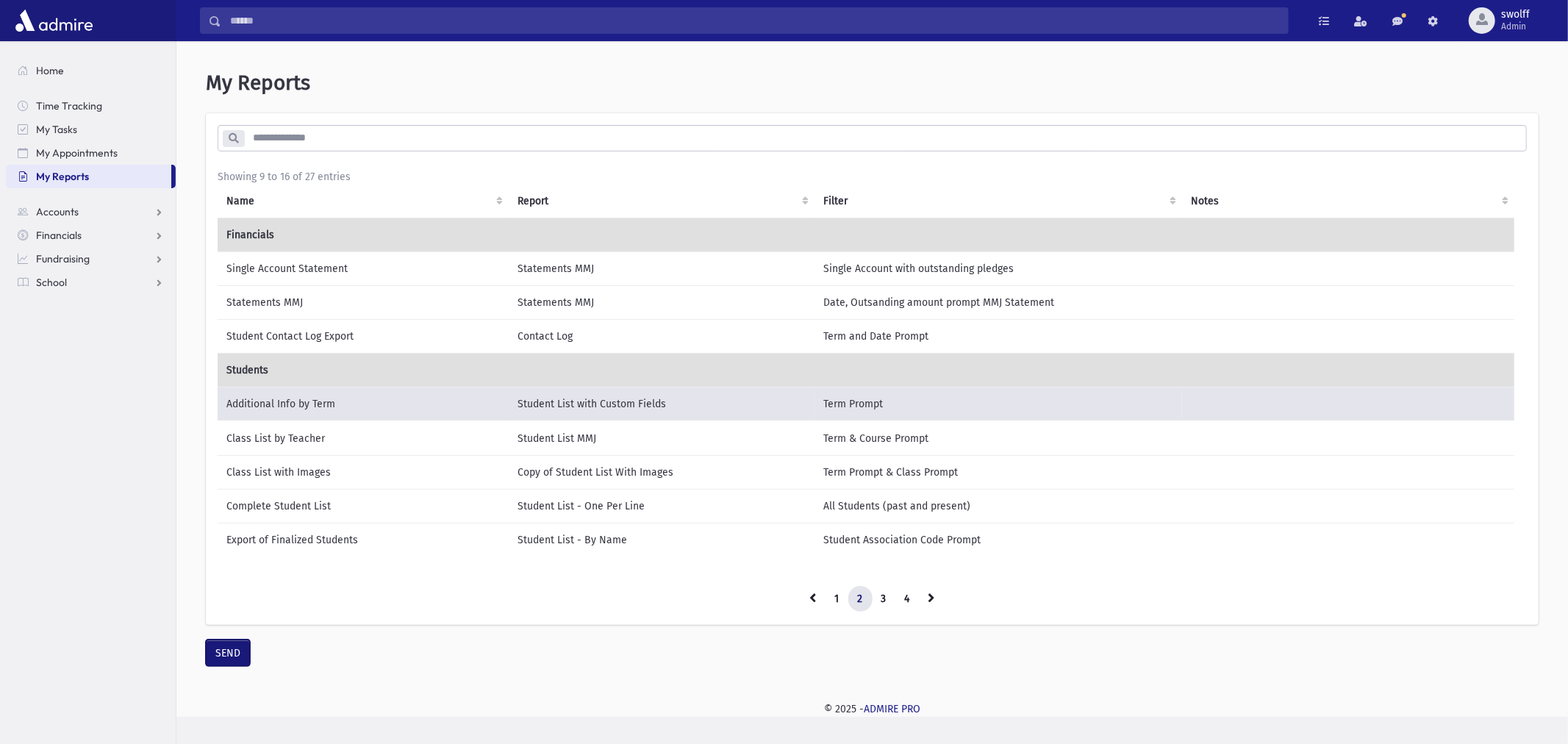
click at [236, 647] on button "SEND" at bounding box center [228, 653] width 44 height 26
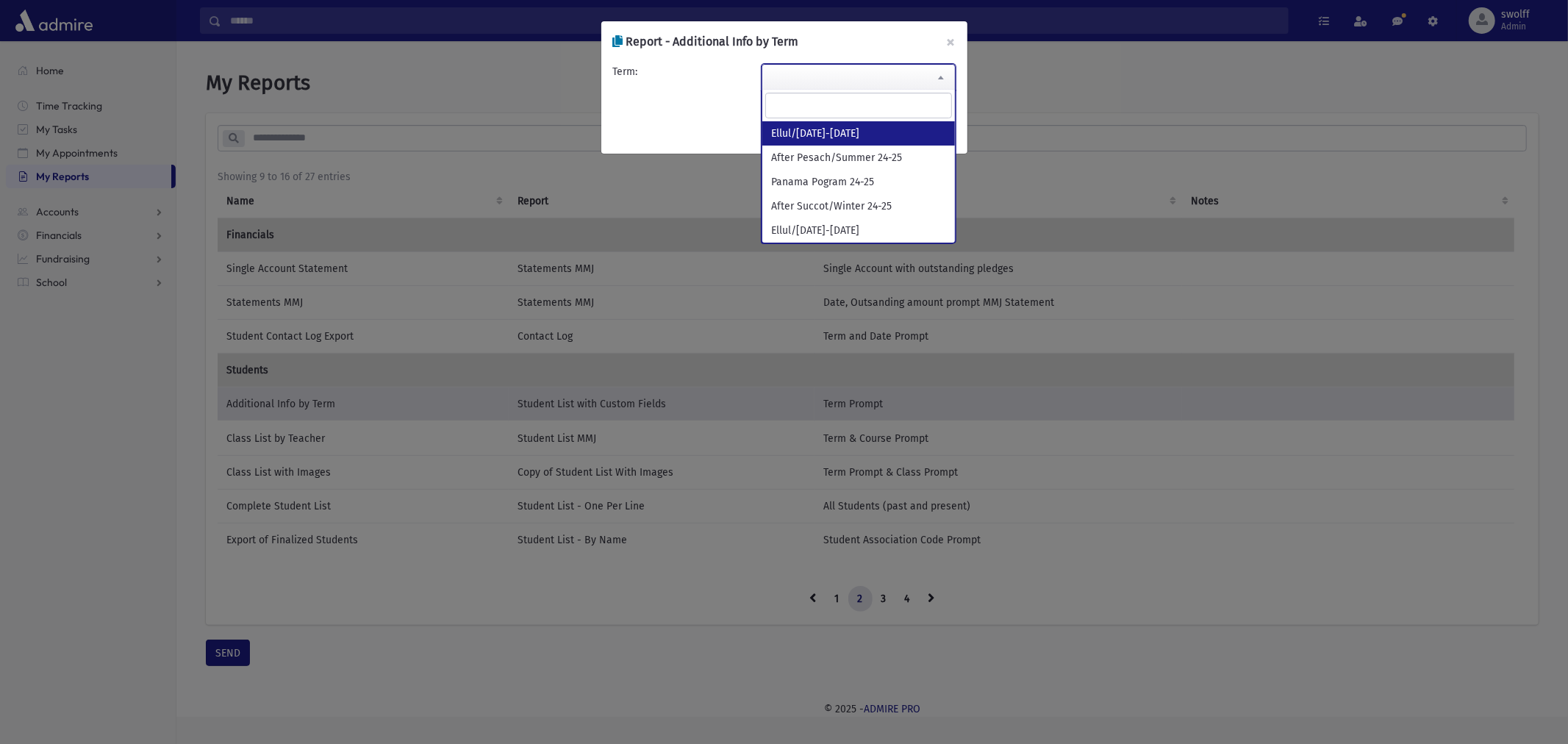
click at [812, 78] on span at bounding box center [858, 77] width 194 height 26
select select "**********"
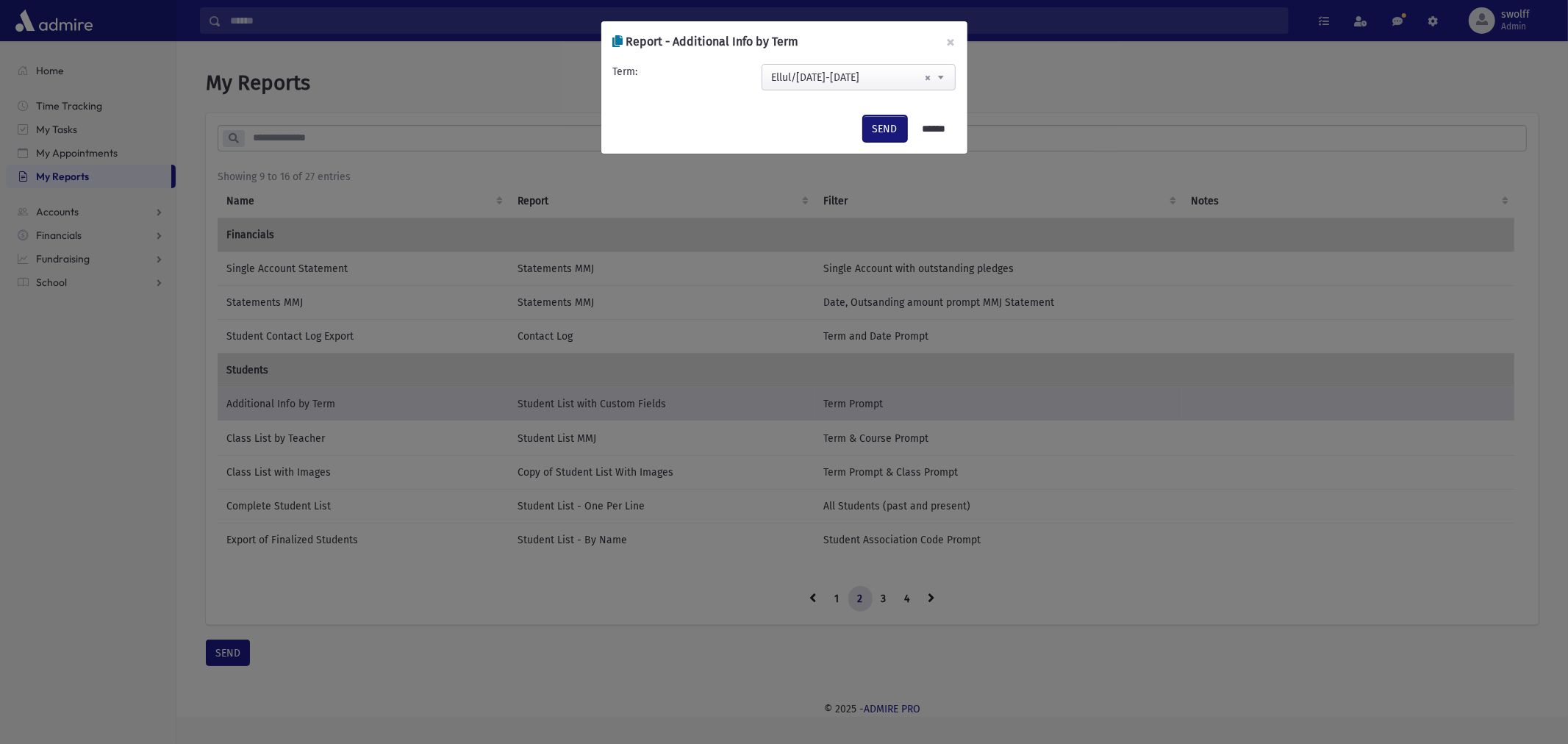
click at [864, 132] on button "SEND" at bounding box center [885, 128] width 44 height 26
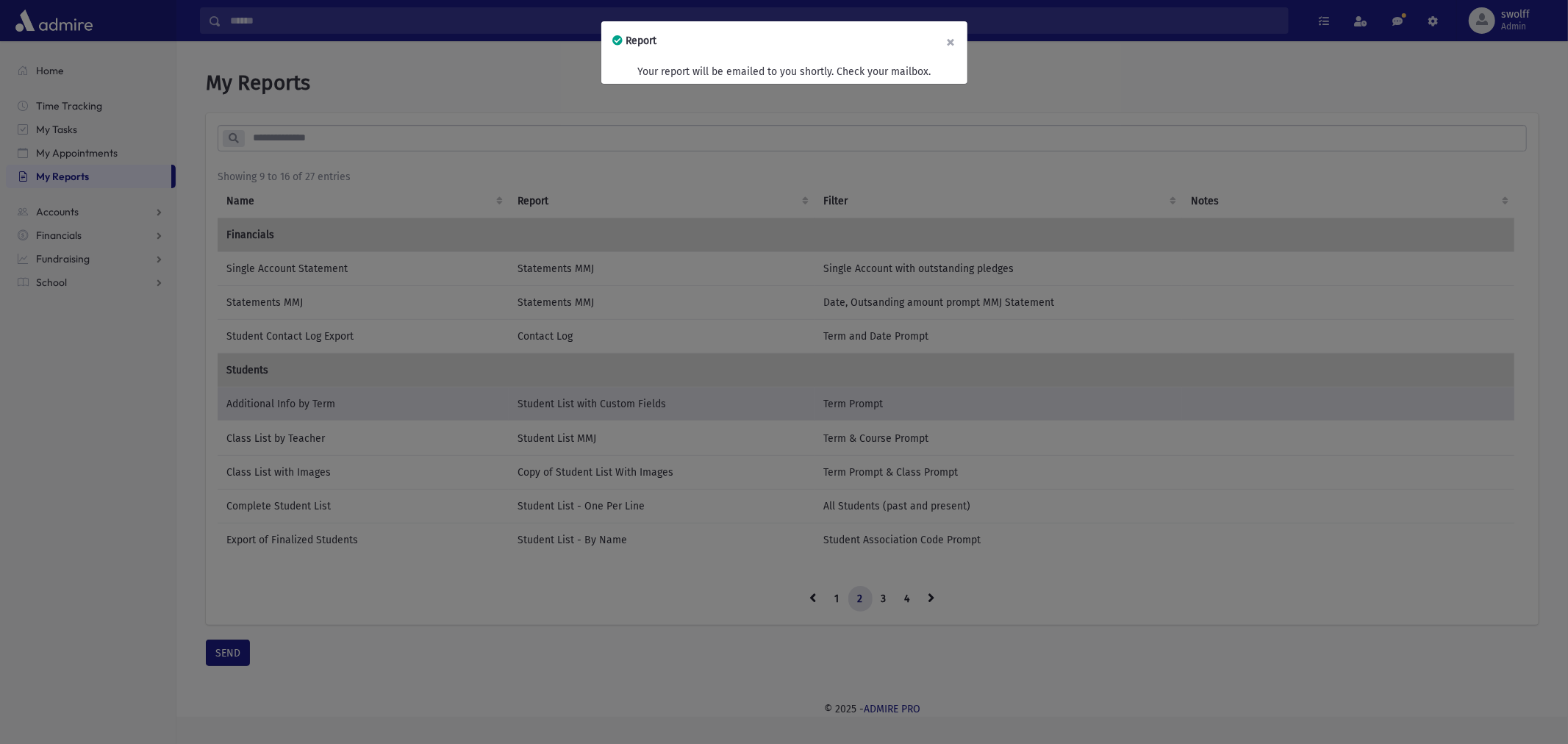
click at [950, 38] on button "×" at bounding box center [952, 42] width 32 height 41
